Goal: Information Seeking & Learning: Learn about a topic

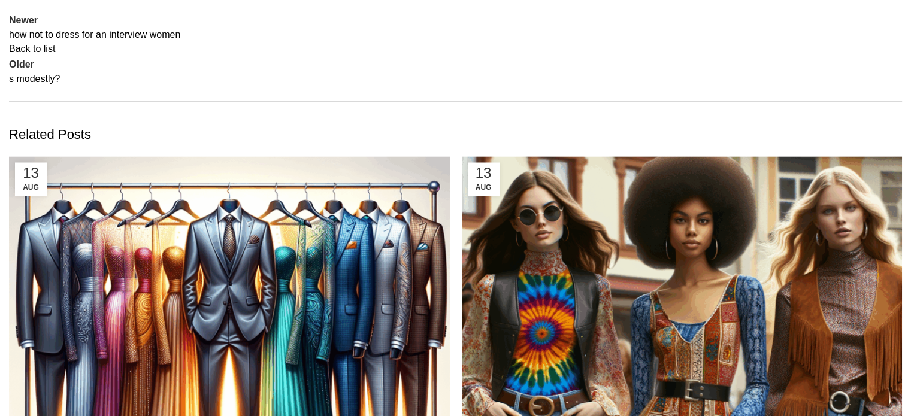
scroll to position [6406, 0]
